Goal: Task Accomplishment & Management: Use online tool/utility

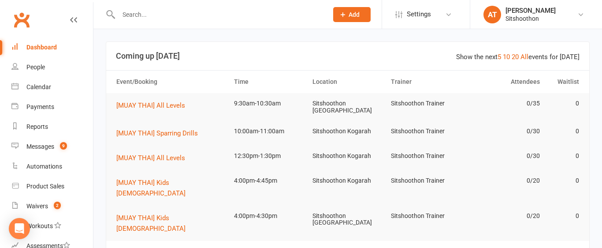
scroll to position [156, 0]
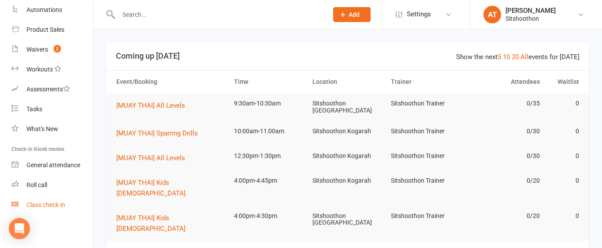
click at [50, 205] on div "Class check-in" at bounding box center [45, 204] width 39 height 7
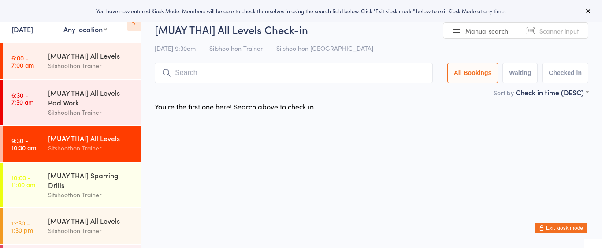
click at [81, 34] on div "At Any location Any location [GEOGRAPHIC_DATA] Arncliffe [GEOGRAPHIC_DATA] [GEO…" at bounding box center [85, 23] width 44 height 26
click at [85, 30] on select "Any location ST Martial Arts Arncliffe [GEOGRAPHIC_DATA] [GEOGRAPHIC_DATA]" at bounding box center [85, 29] width 44 height 10
select select "2"
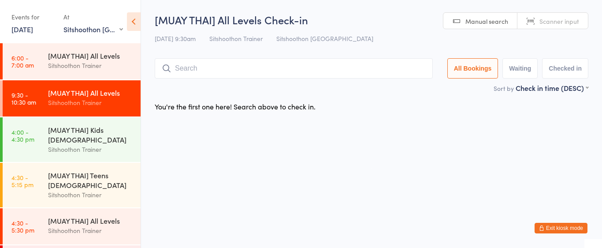
click at [92, 104] on div "Sitshoothon Trainer" at bounding box center [90, 102] width 85 height 10
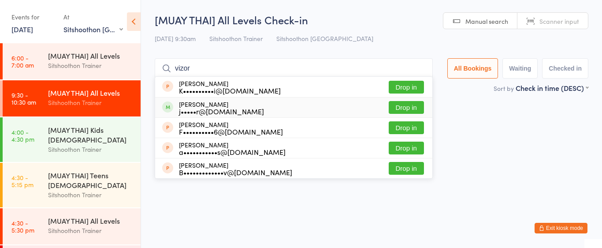
type input "vizor"
click at [398, 109] on button "Drop in" at bounding box center [405, 107] width 35 height 13
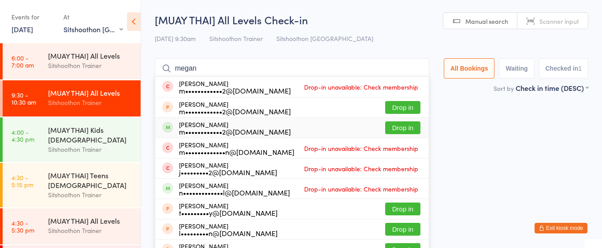
type input "megan"
click at [410, 125] on button "Drop in" at bounding box center [402, 127] width 35 height 13
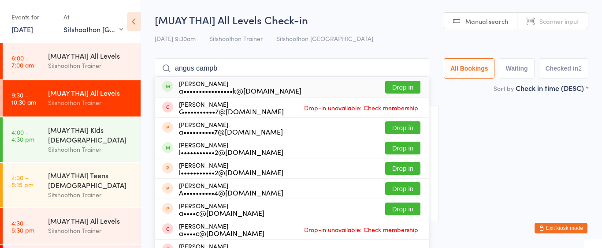
type input "angus campb"
click at [409, 84] on button "Drop in" at bounding box center [402, 87] width 35 height 13
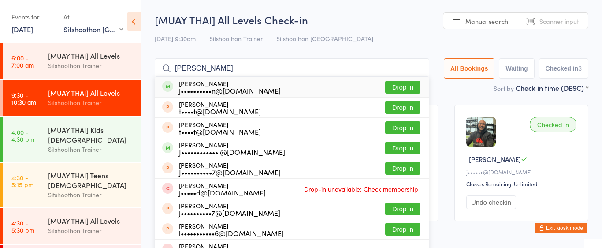
type input "[PERSON_NAME]"
click at [409, 84] on button "Drop in" at bounding box center [402, 87] width 35 height 13
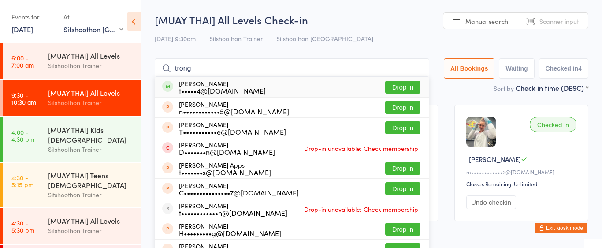
type input "trong"
click at [389, 83] on button "Drop in" at bounding box center [402, 87] width 35 height 13
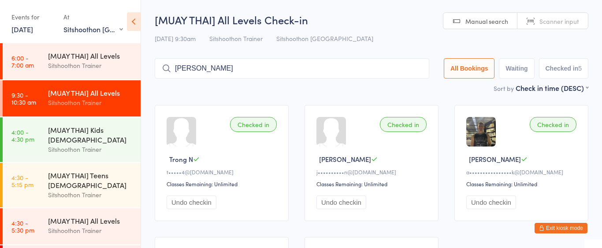
type input "[PERSON_NAME]"
